Goal: Task Accomplishment & Management: Manage account settings

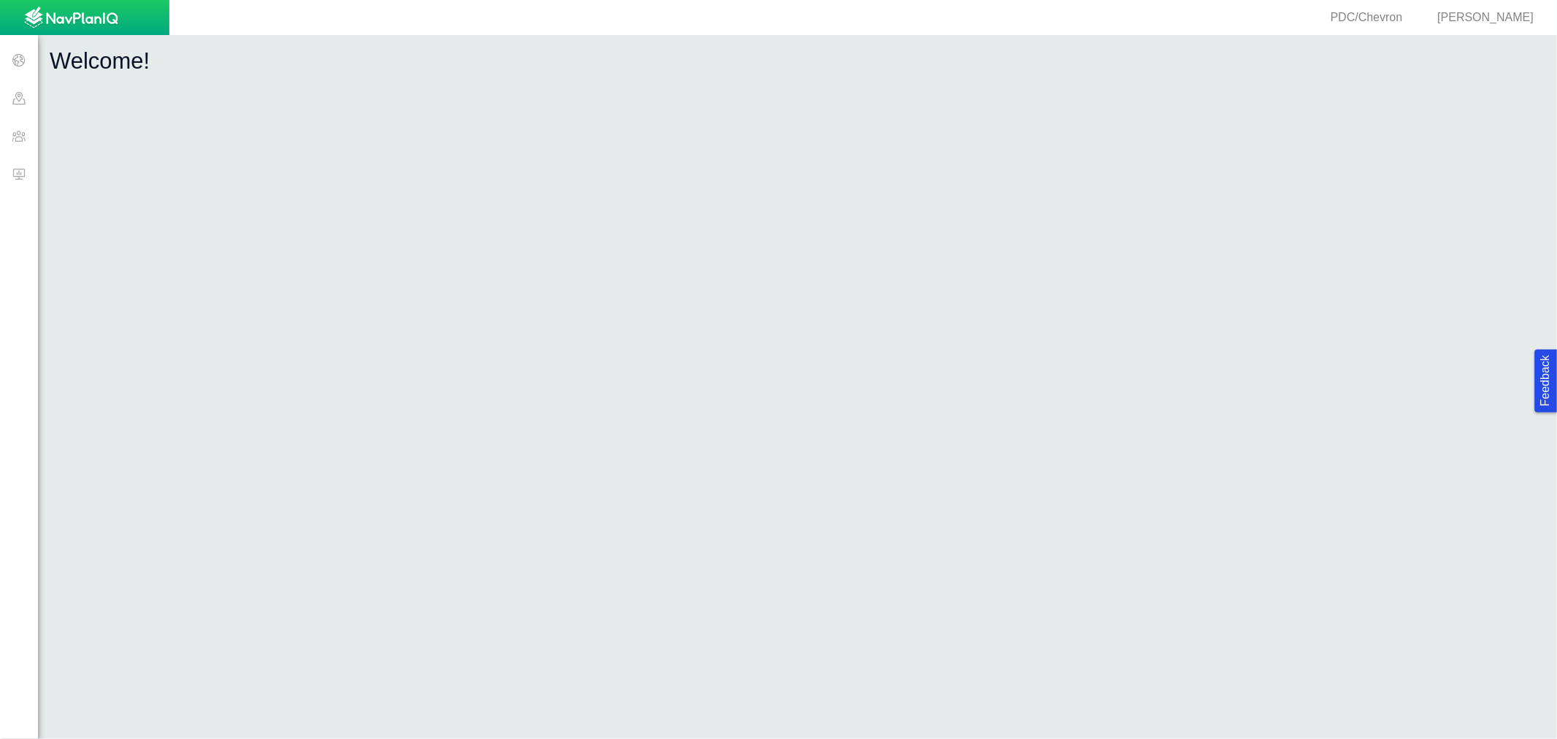
drag, startPoint x: 0, startPoint y: 0, endPoint x: 18, endPoint y: 180, distance: 180.4
click at [18, 180] on span at bounding box center [19, 174] width 38 height 38
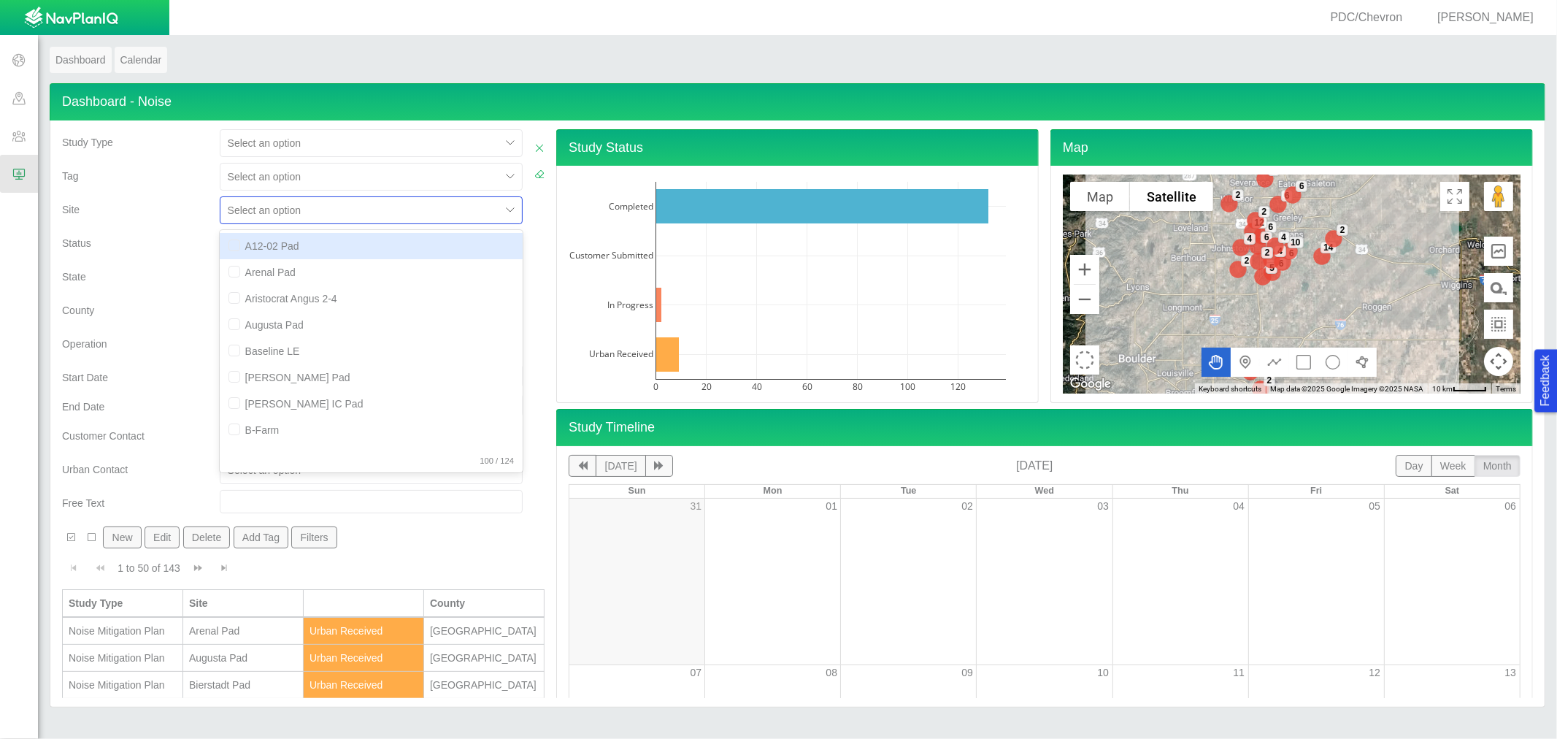
click at [230, 206] on div at bounding box center [360, 210] width 265 height 18
type input "law"
click at [263, 228] on div "option [PERSON_NAME] focused, 1 of 1. 1 result available for search term law. U…" at bounding box center [371, 213] width 315 height 34
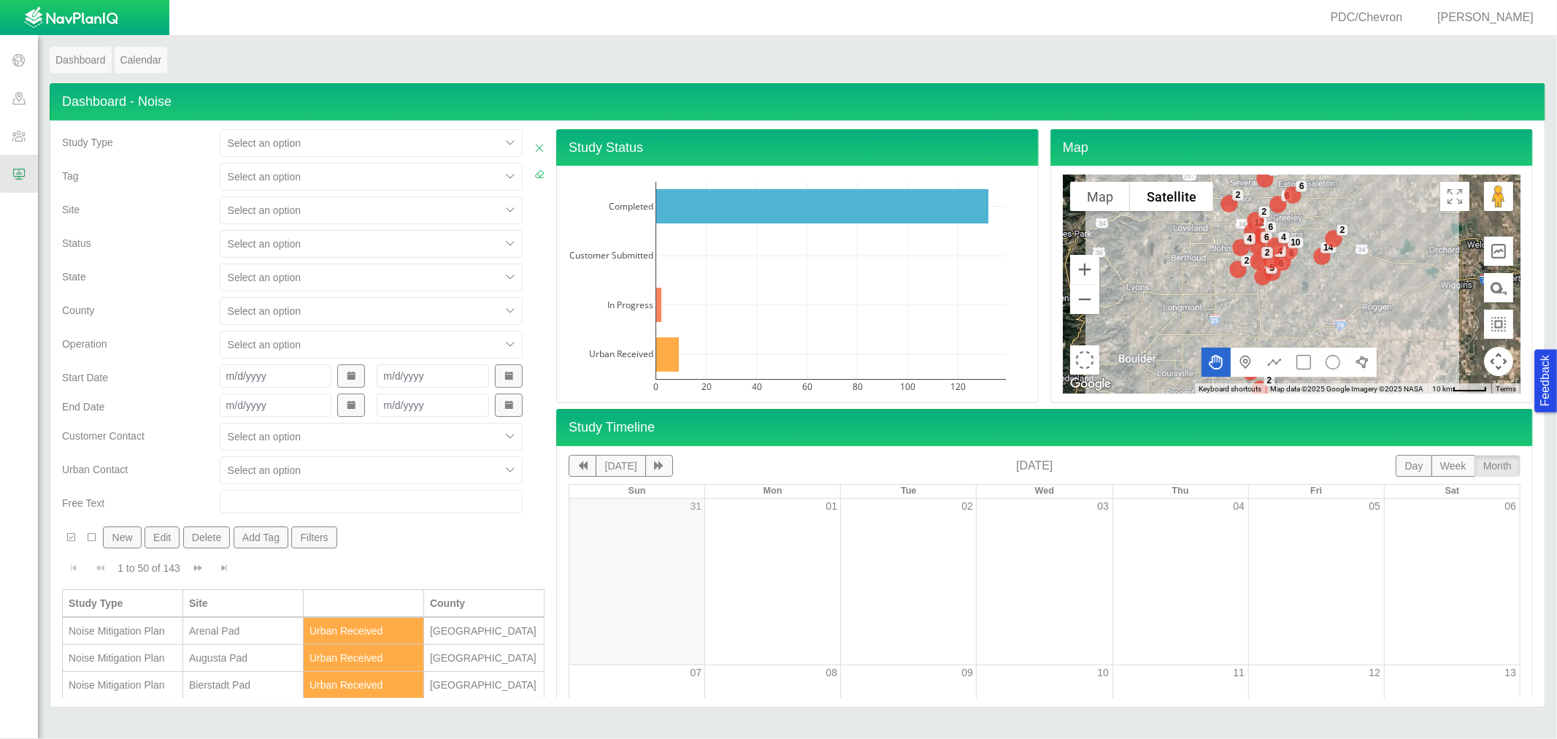
click at [261, 213] on div at bounding box center [360, 210] width 265 height 18
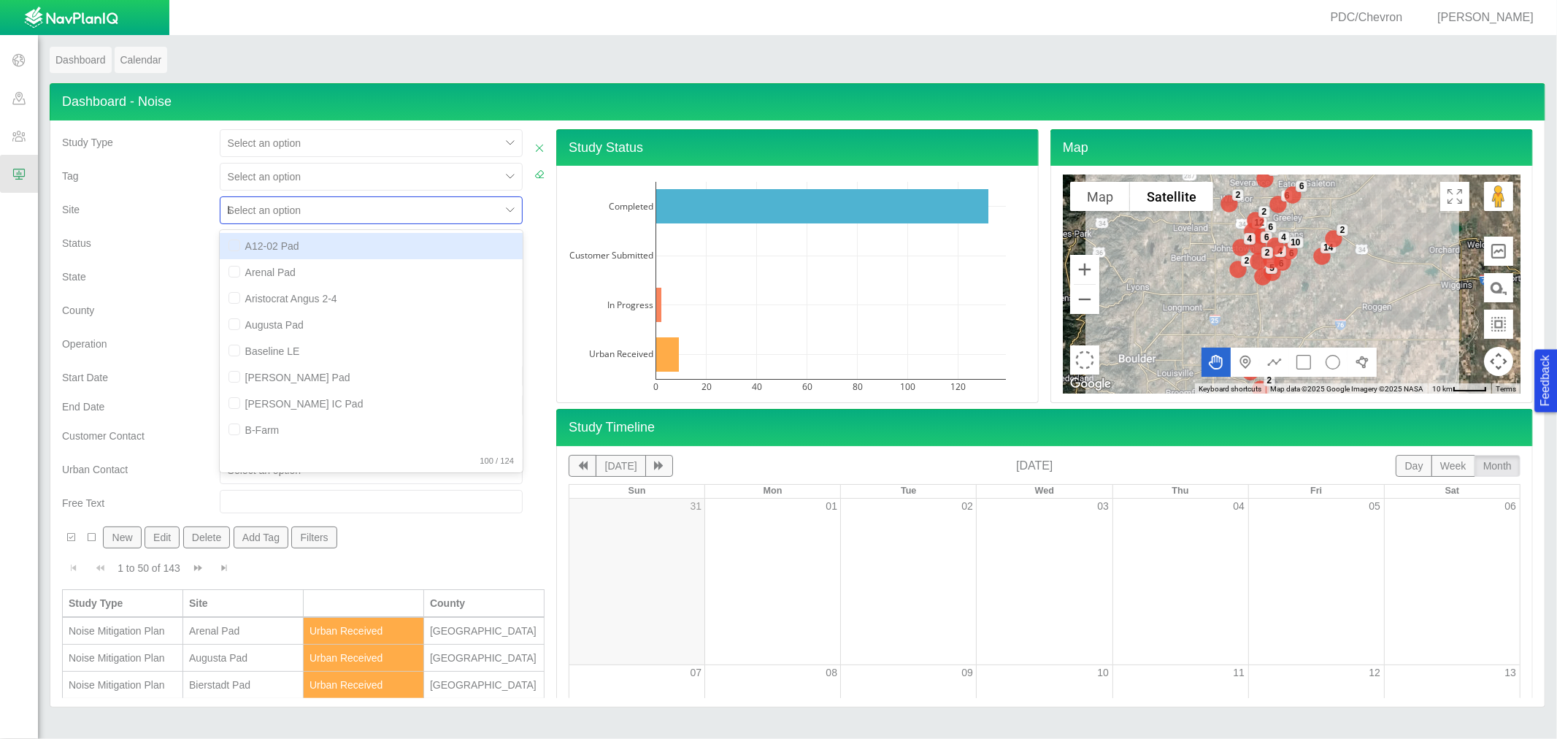
type input "law"
click at [283, 252] on div "[PERSON_NAME] Pad" at bounding box center [371, 246] width 303 height 26
checkbox input "false"
click at [137, 266] on div "State" at bounding box center [135, 274] width 146 height 20
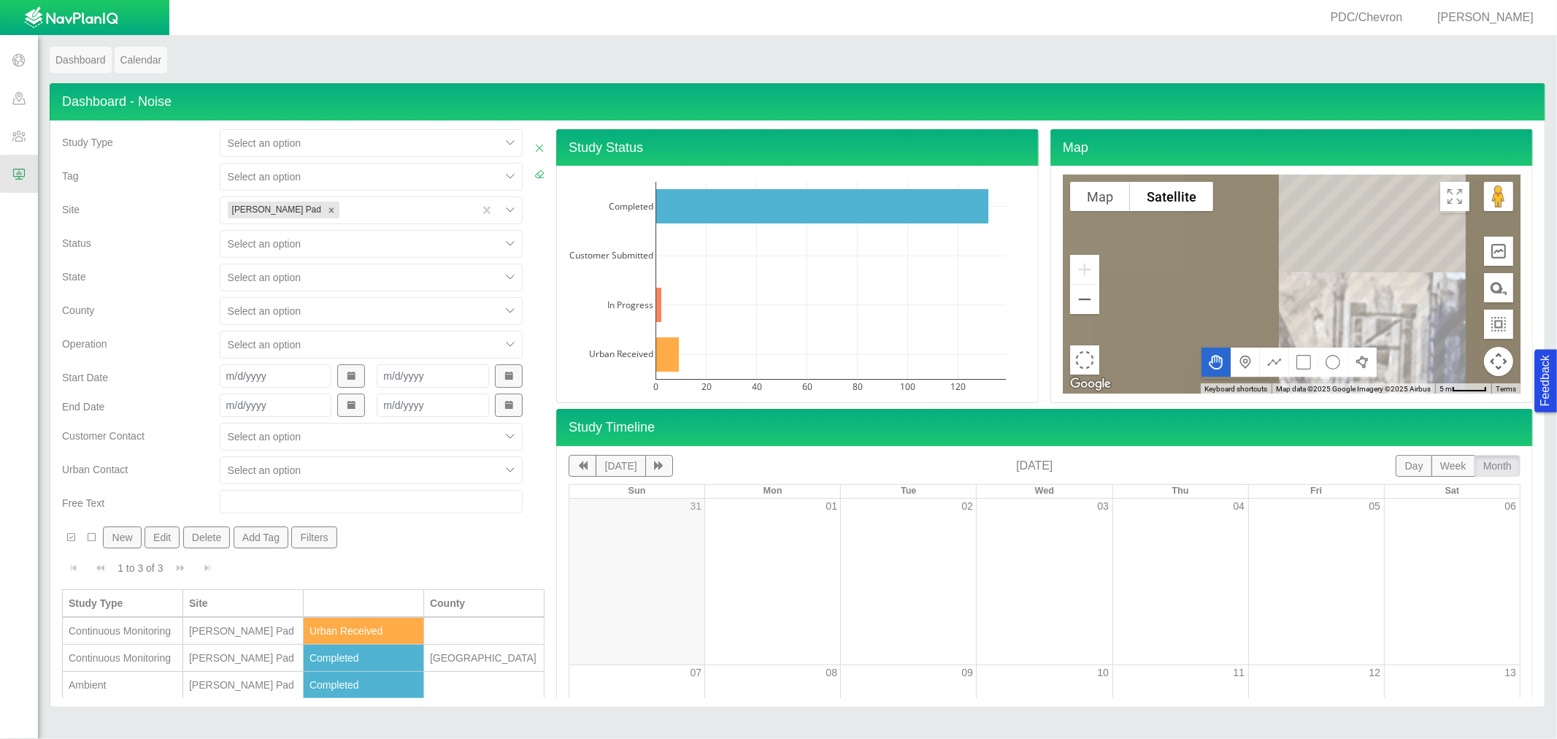
scroll to position [1, 0]
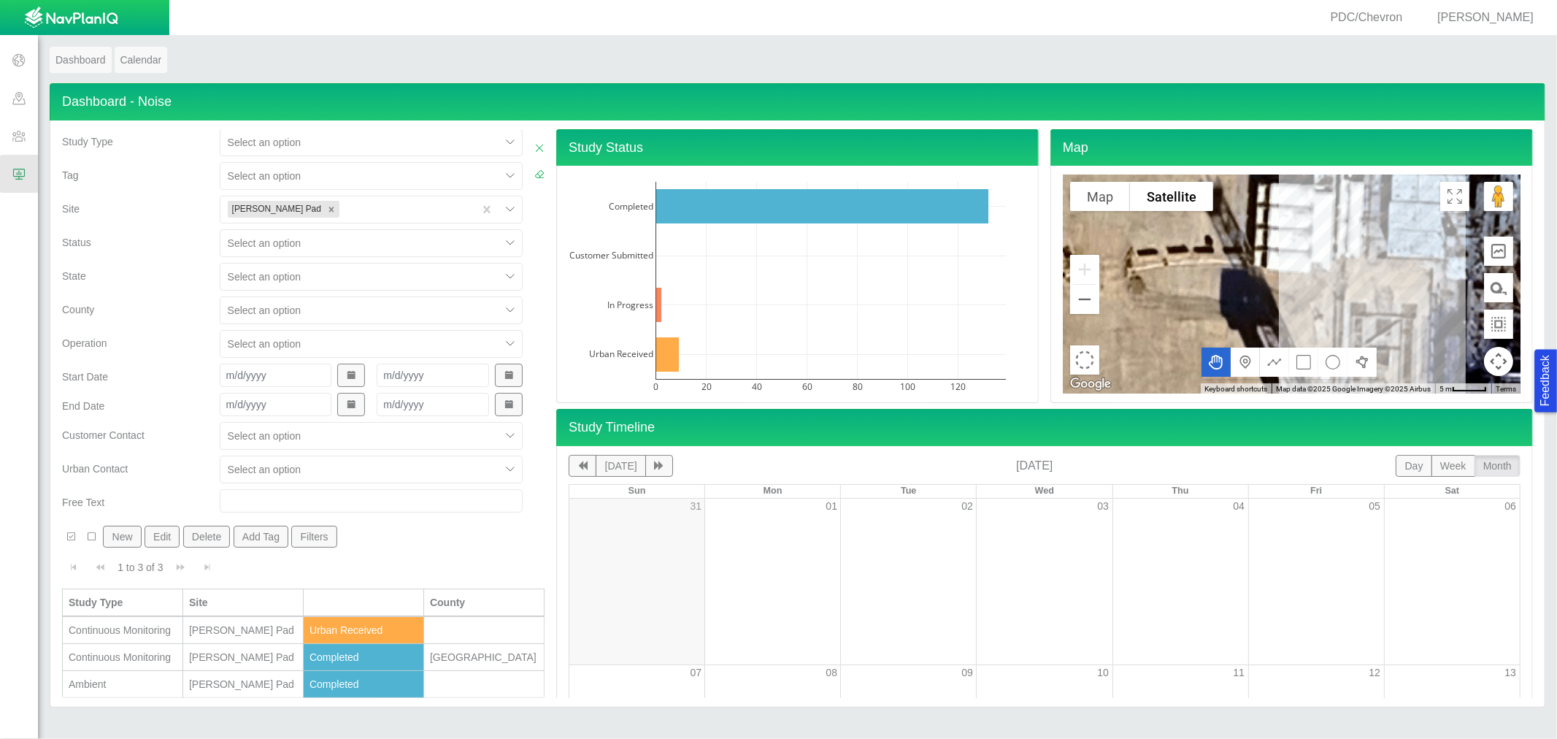
click at [170, 624] on div "Continuous Monitoring" at bounding box center [123, 630] width 108 height 15
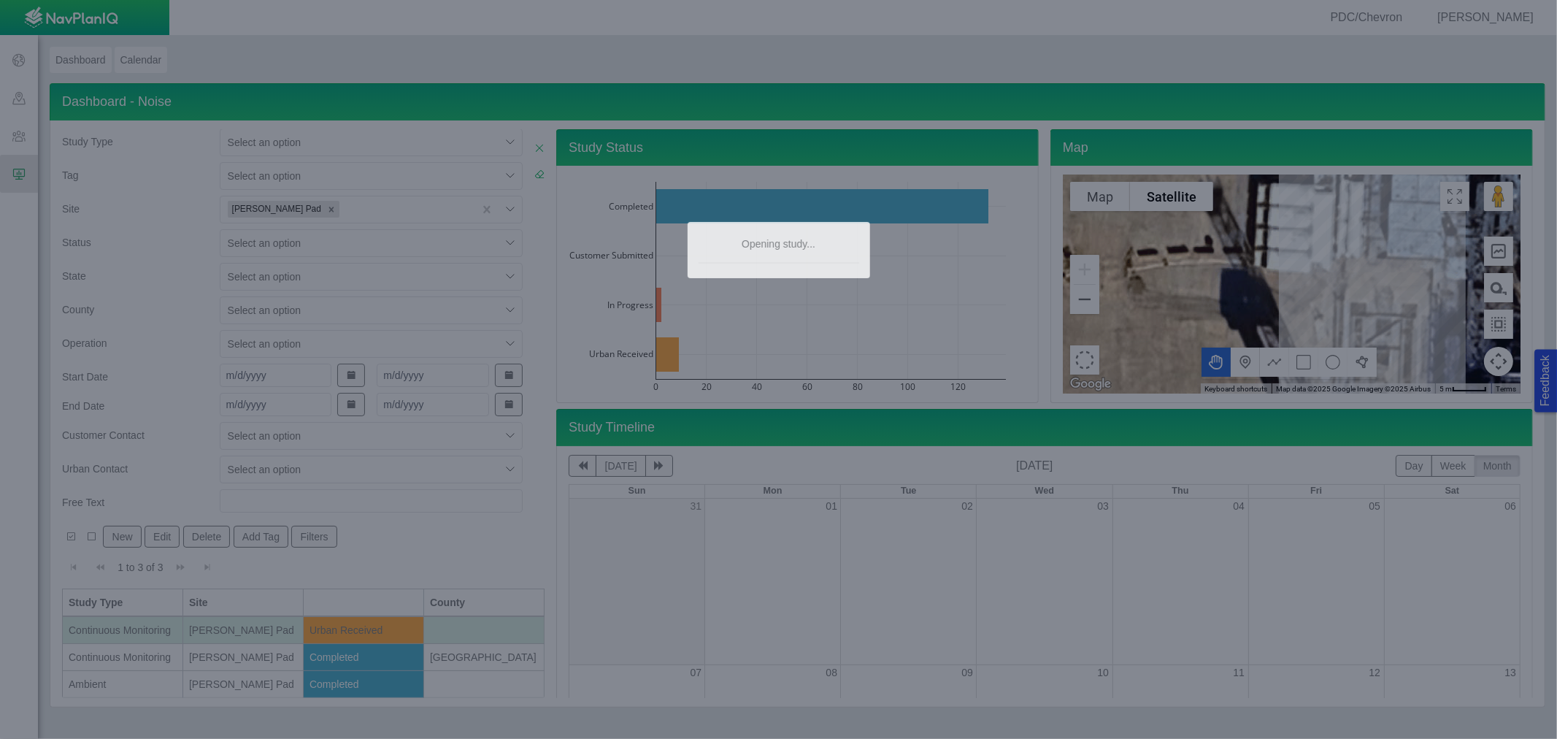
type textarea "x"
select select "CostumerReview"
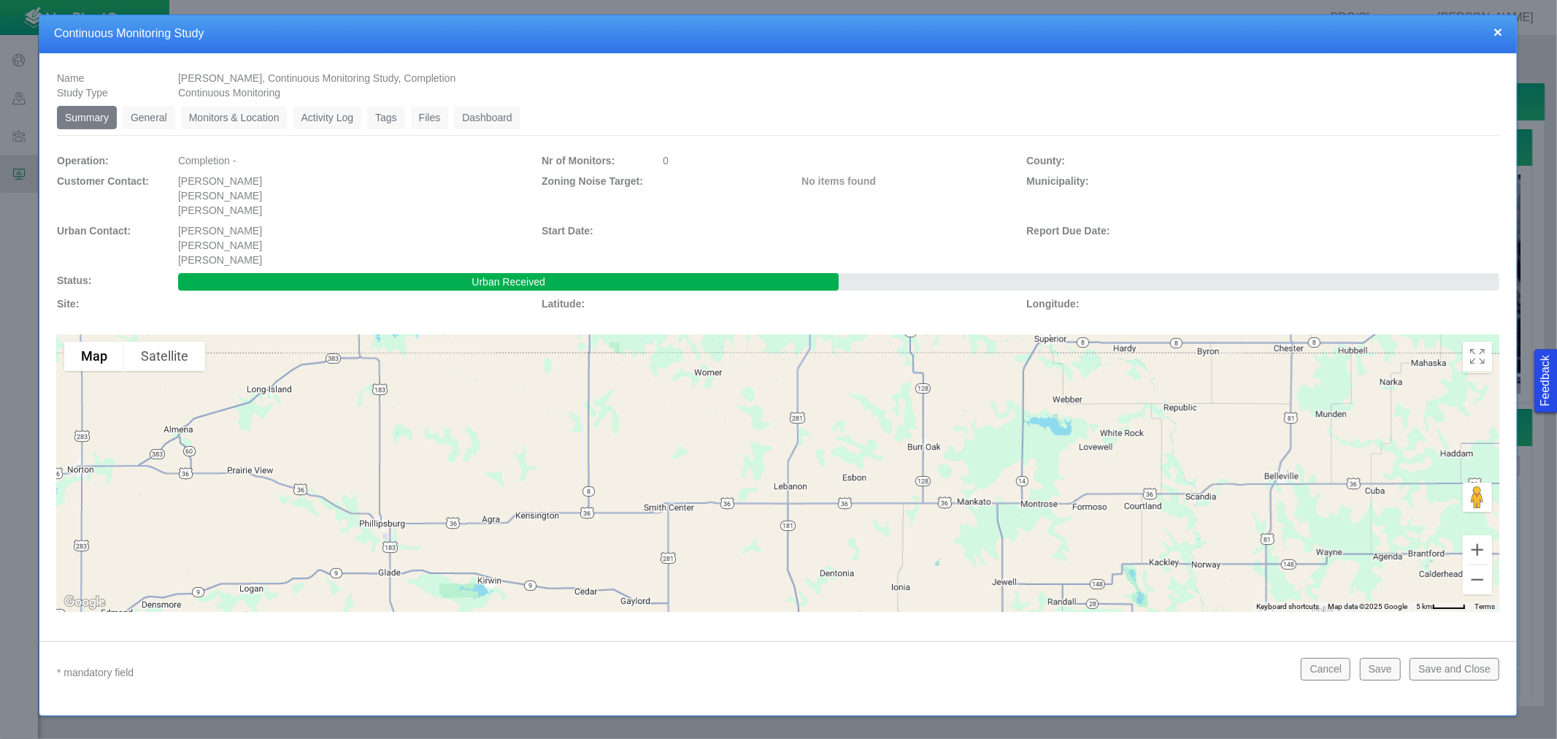
click at [261, 113] on link "Monitors & Location" at bounding box center [234, 117] width 107 height 23
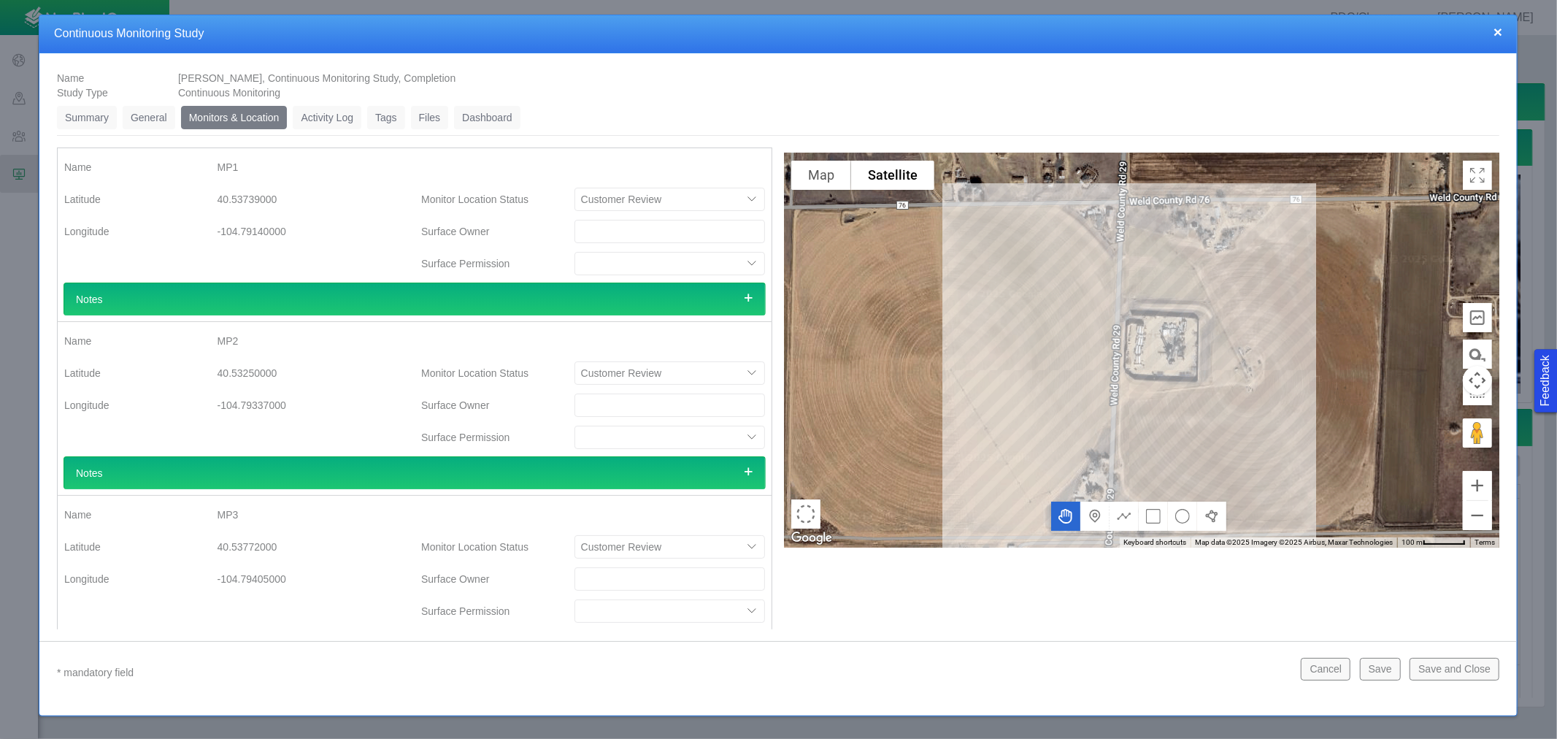
click at [624, 199] on select "Customer Review Suggest other location Approved" at bounding box center [670, 199] width 191 height 23
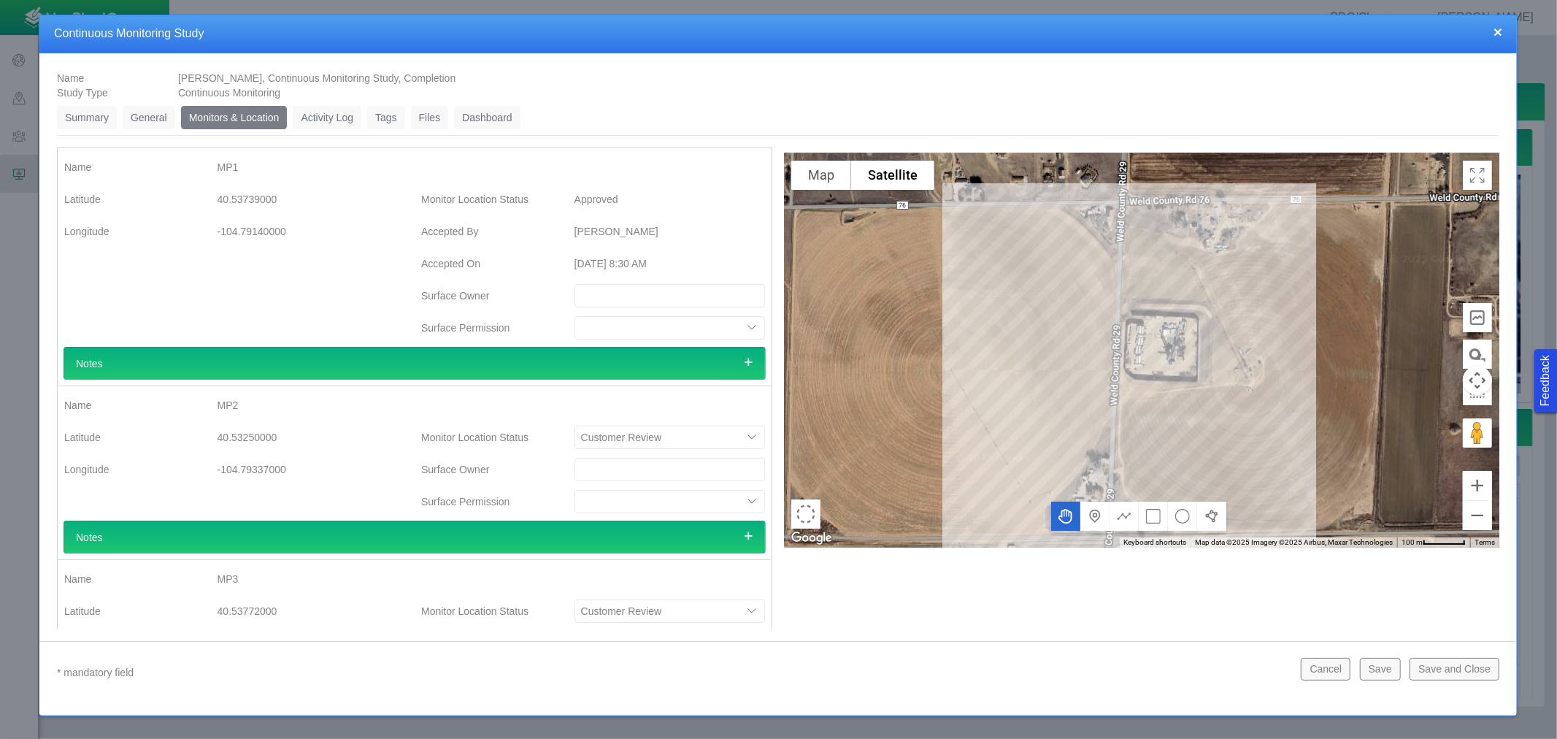
click at [628, 442] on select "Customer Review Suggest other location Approved" at bounding box center [670, 437] width 191 height 23
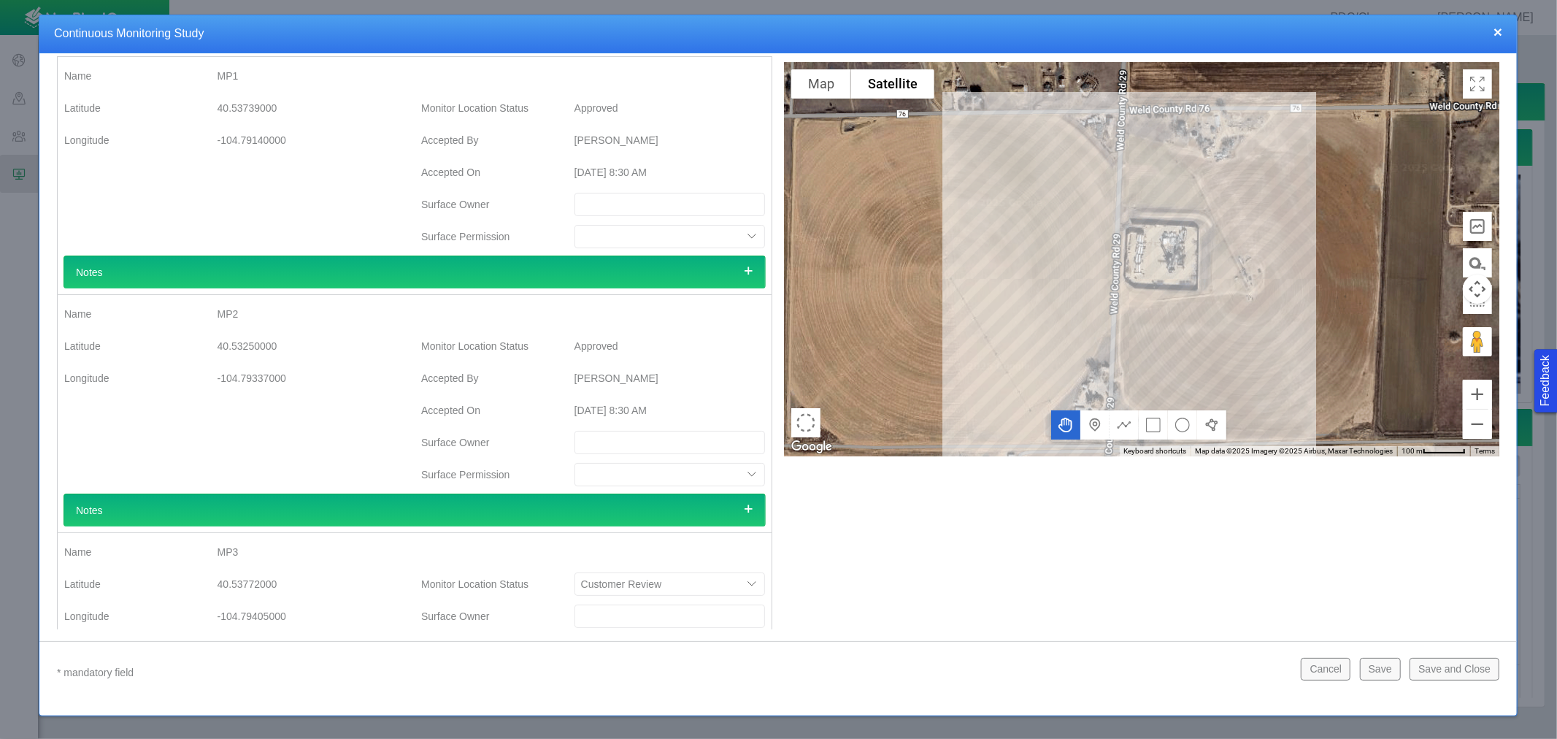
scroll to position [197, 0]
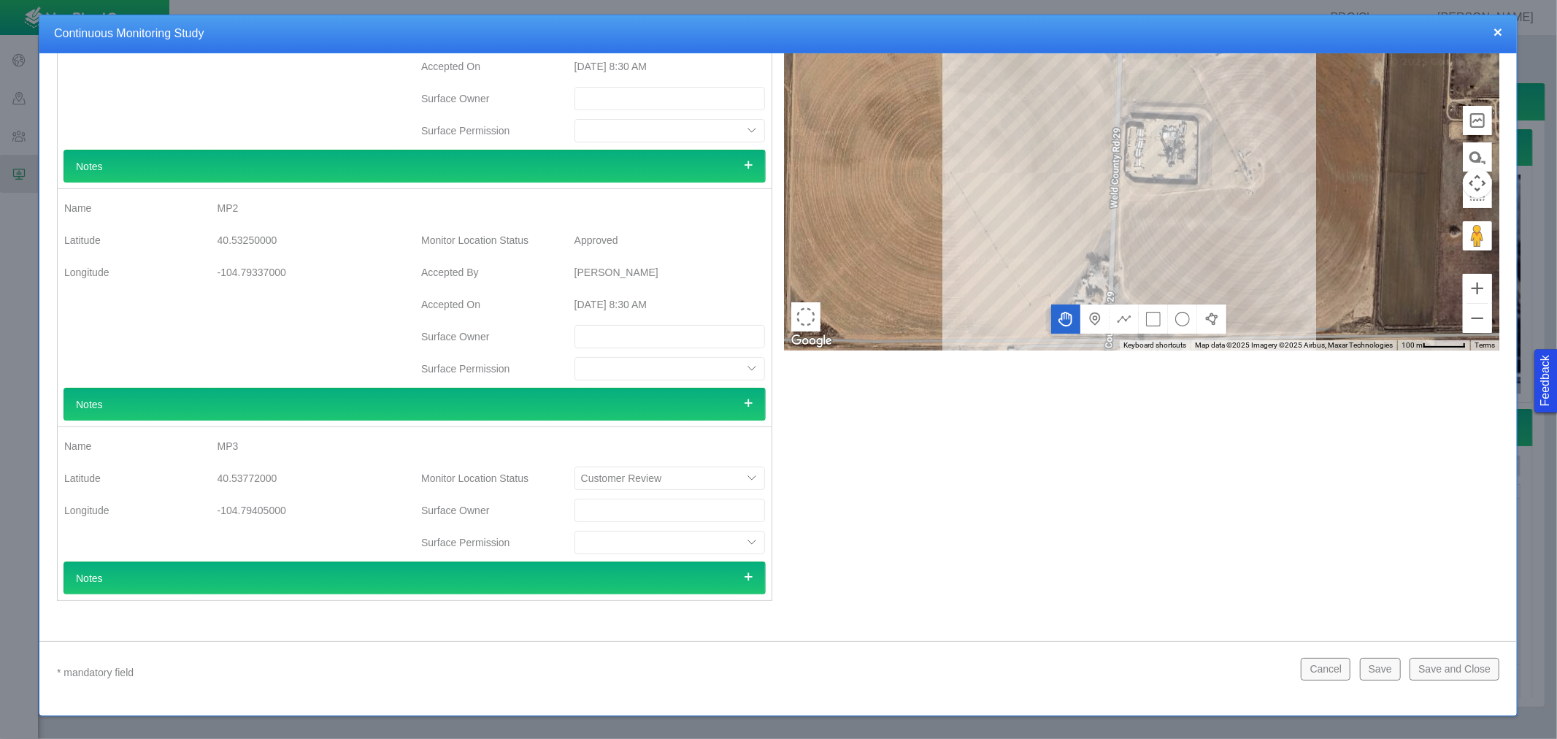
click at [636, 460] on div at bounding box center [593, 449] width 357 height 32
click at [631, 477] on select "Customer Review Suggest other location Approved" at bounding box center [670, 477] width 191 height 23
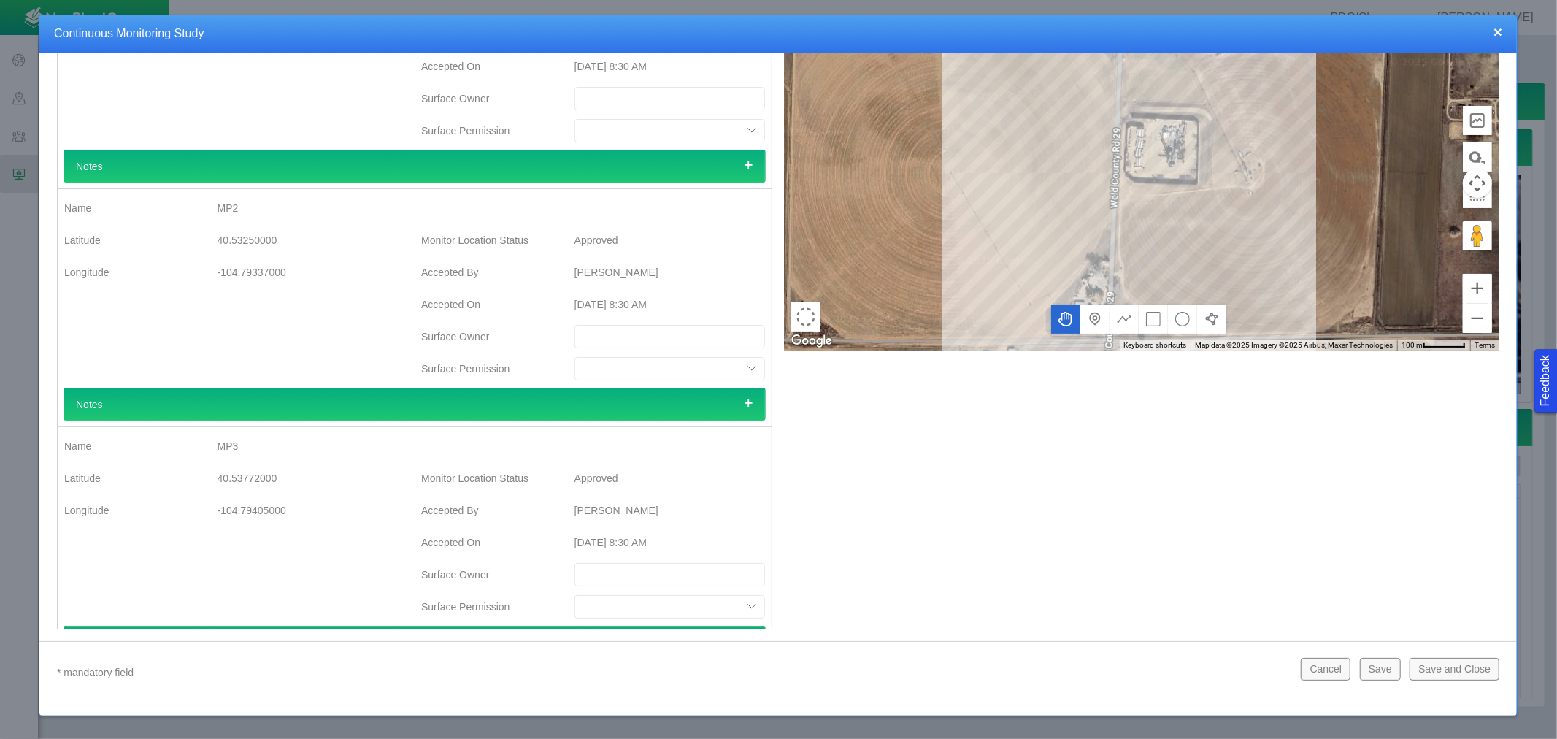
type textarea "x"
click at [1457, 666] on button "Save and Close" at bounding box center [1455, 669] width 90 height 22
